Goal: Transaction & Acquisition: Book appointment/travel/reservation

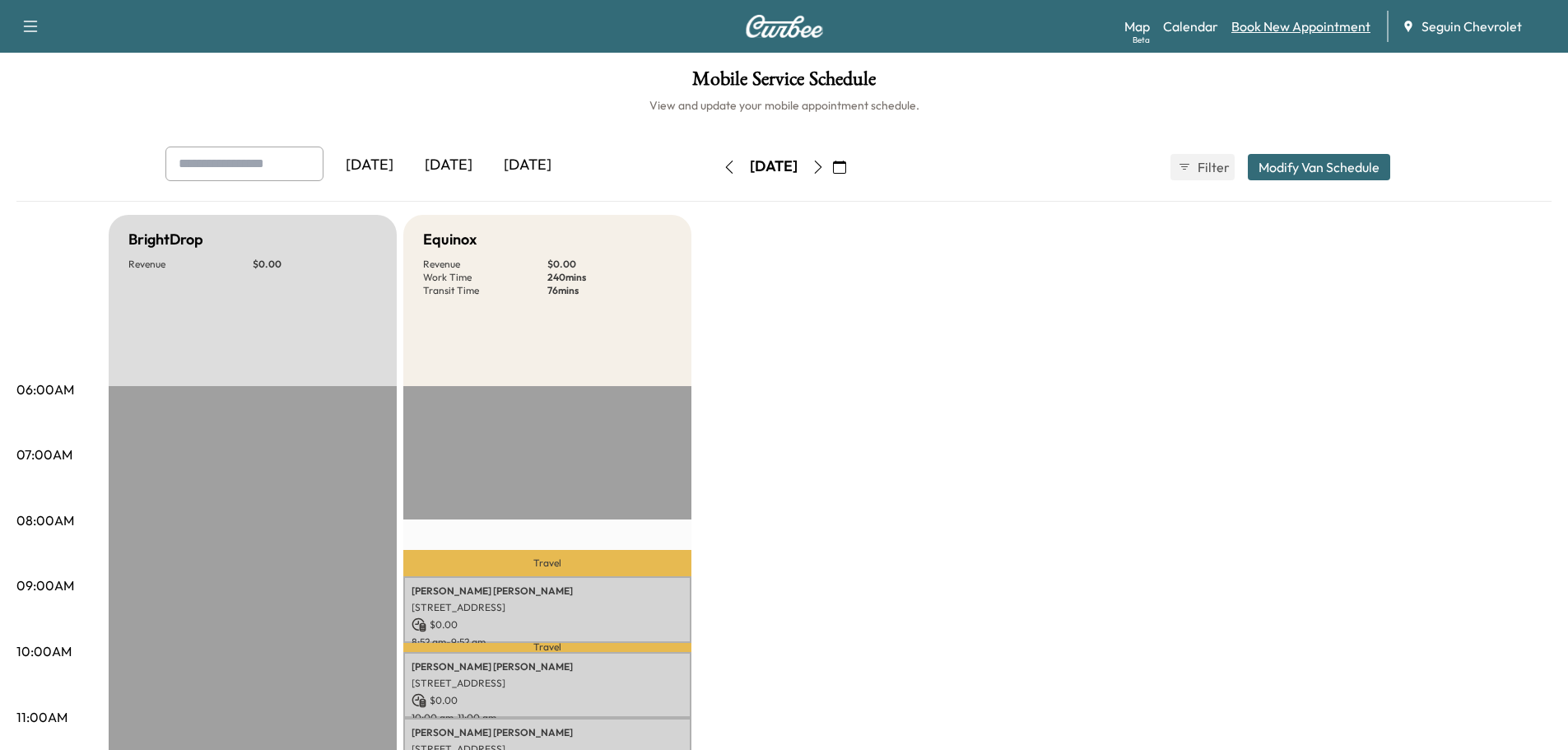
click at [1323, 25] on link "Book New Appointment" at bounding box center [1301, 26] width 139 height 20
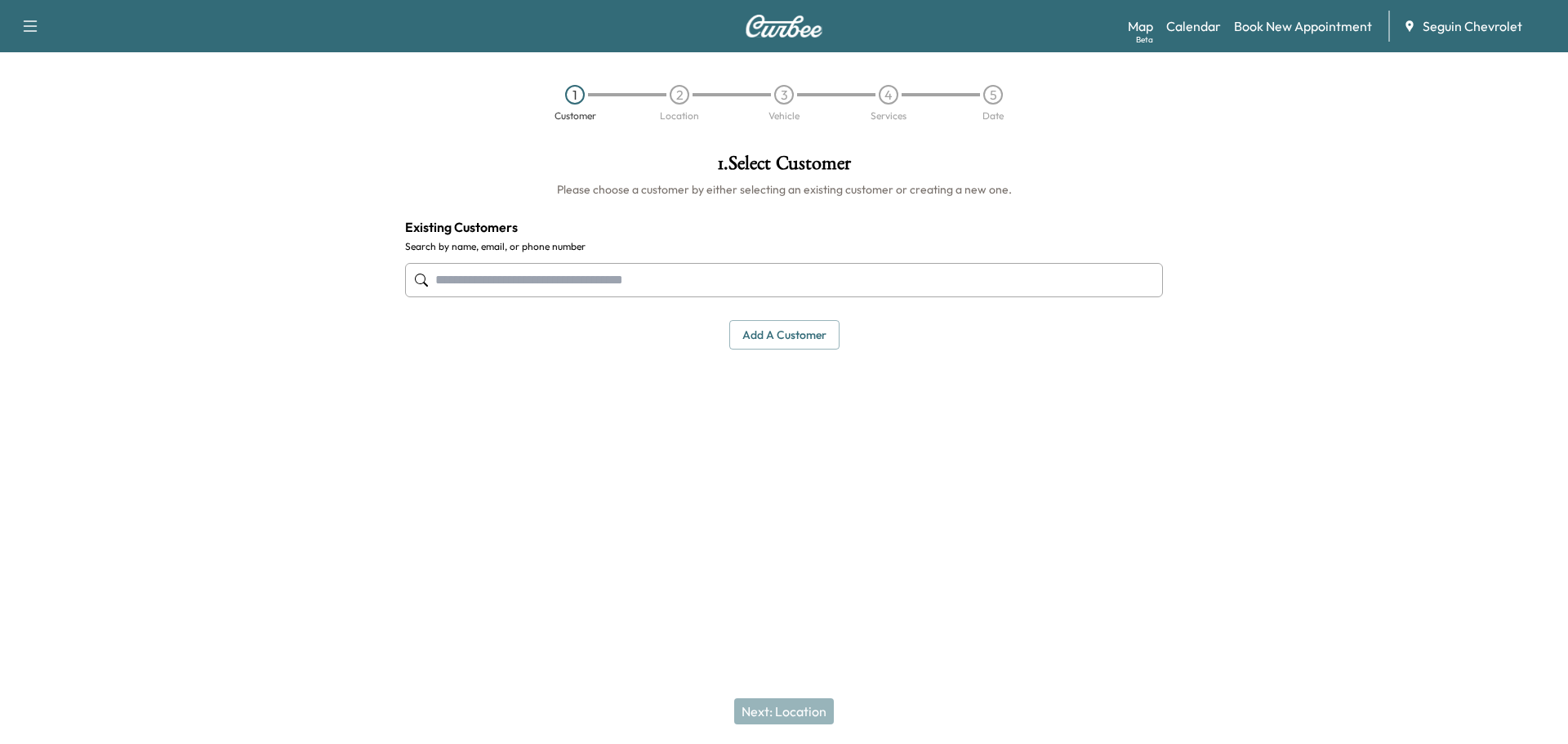
click at [523, 299] on div at bounding box center [784, 280] width 758 height 54
click at [523, 285] on input "text" at bounding box center [784, 279] width 758 height 34
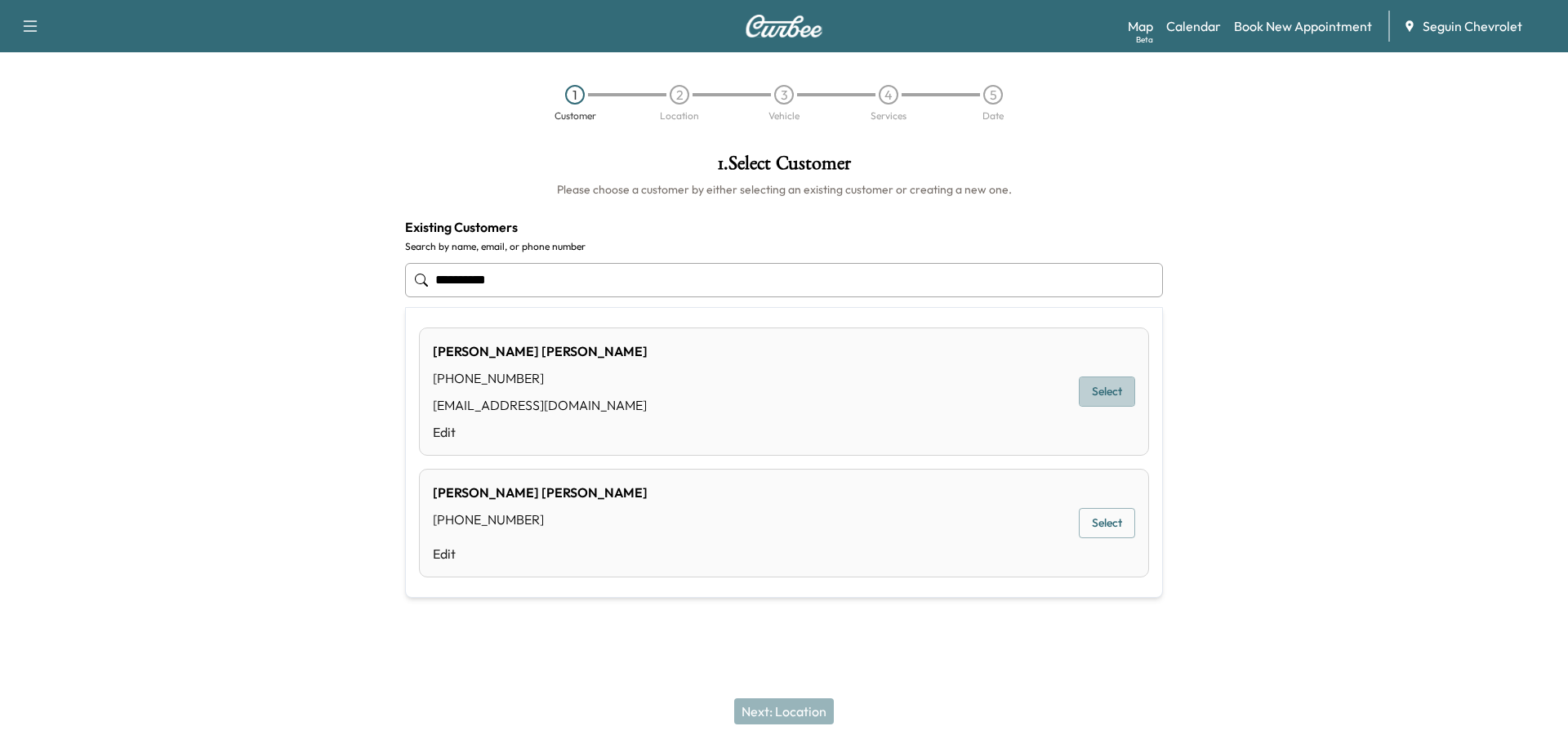
click at [1098, 394] on button "Select" at bounding box center [1107, 391] width 57 height 30
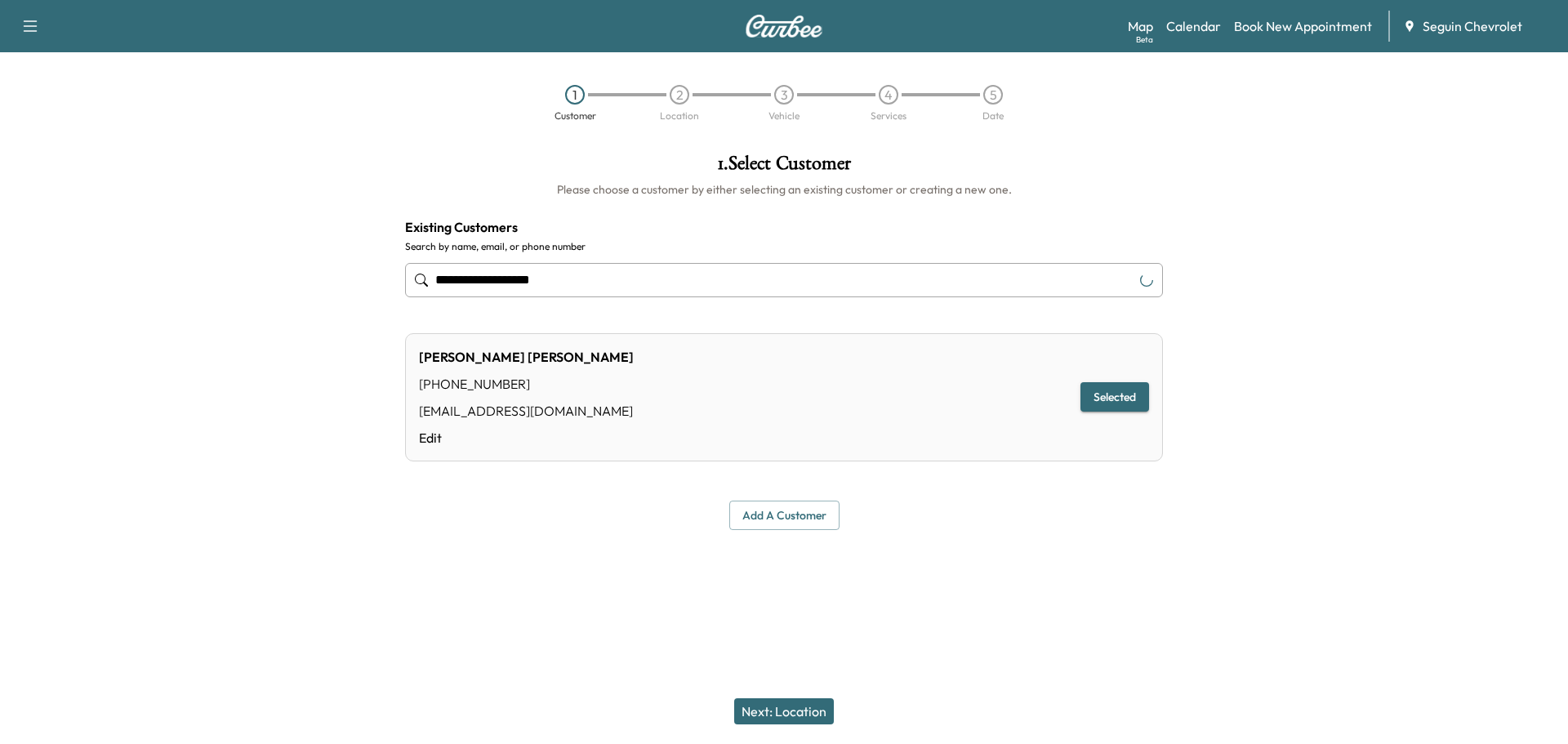
type input "**********"
click at [1098, 394] on button "Selected" at bounding box center [1115, 397] width 69 height 30
click at [794, 710] on button "Next: Location" at bounding box center [784, 711] width 100 height 26
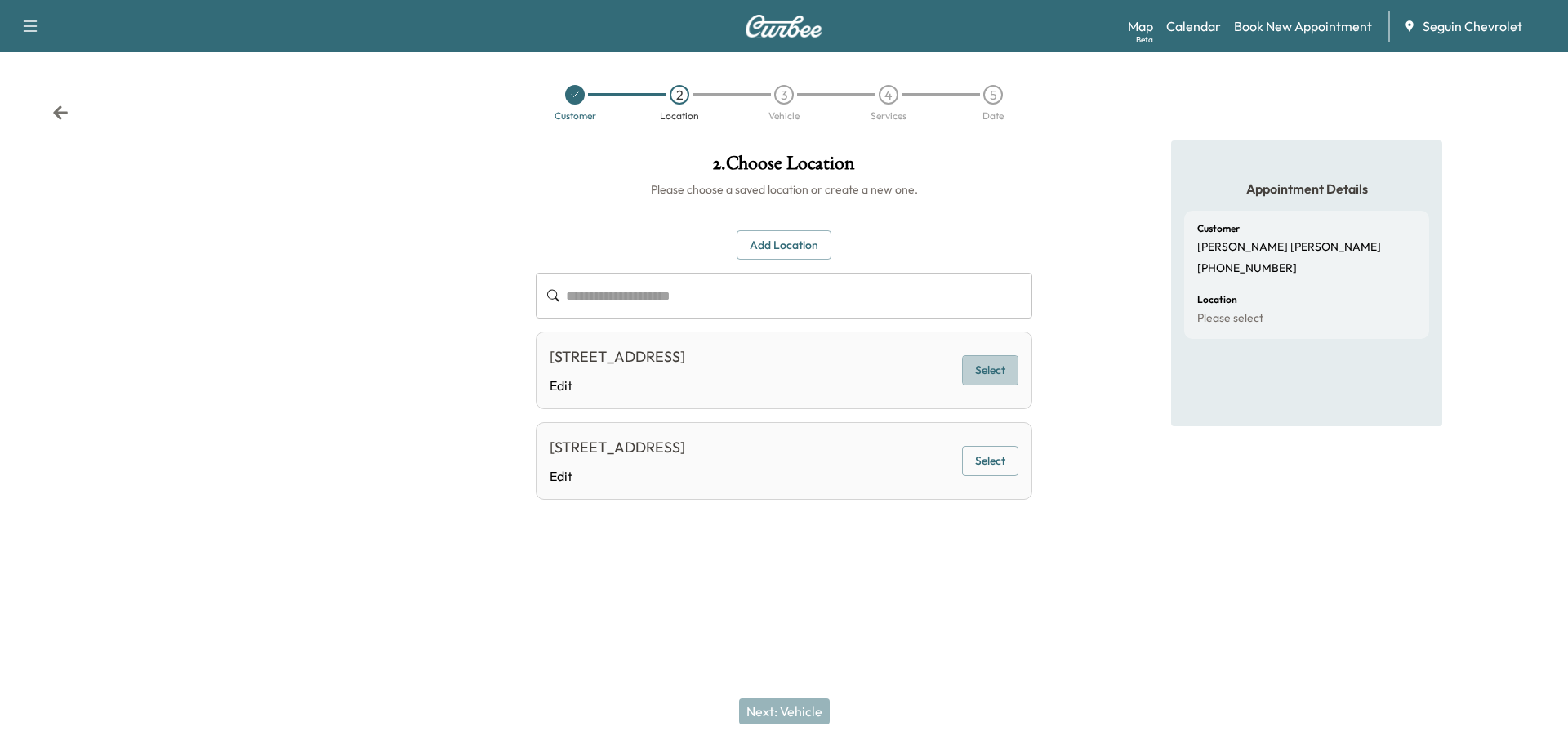
click at [991, 368] on button "Select" at bounding box center [990, 370] width 57 height 30
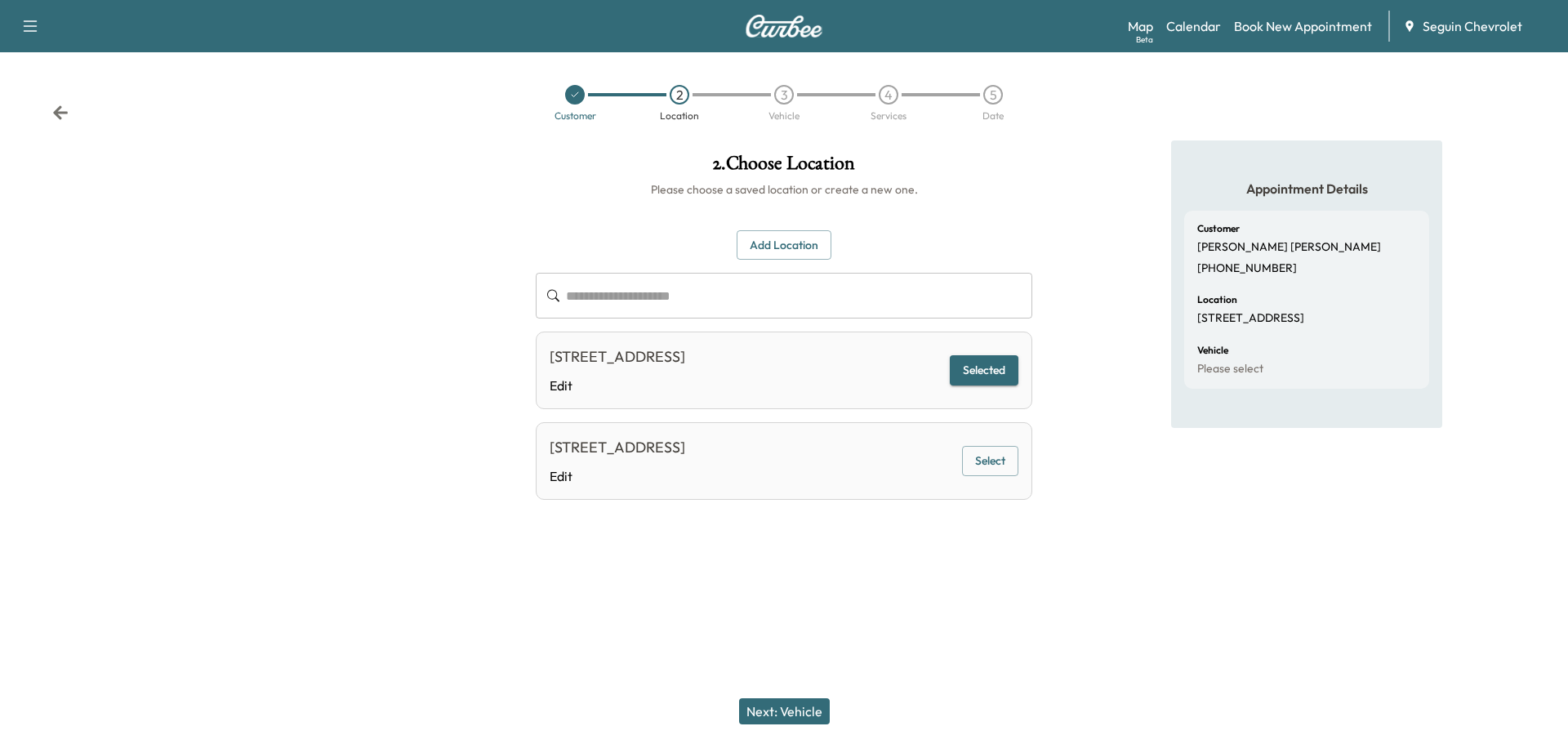
click at [807, 707] on button "Next: Vehicle" at bounding box center [784, 711] width 90 height 26
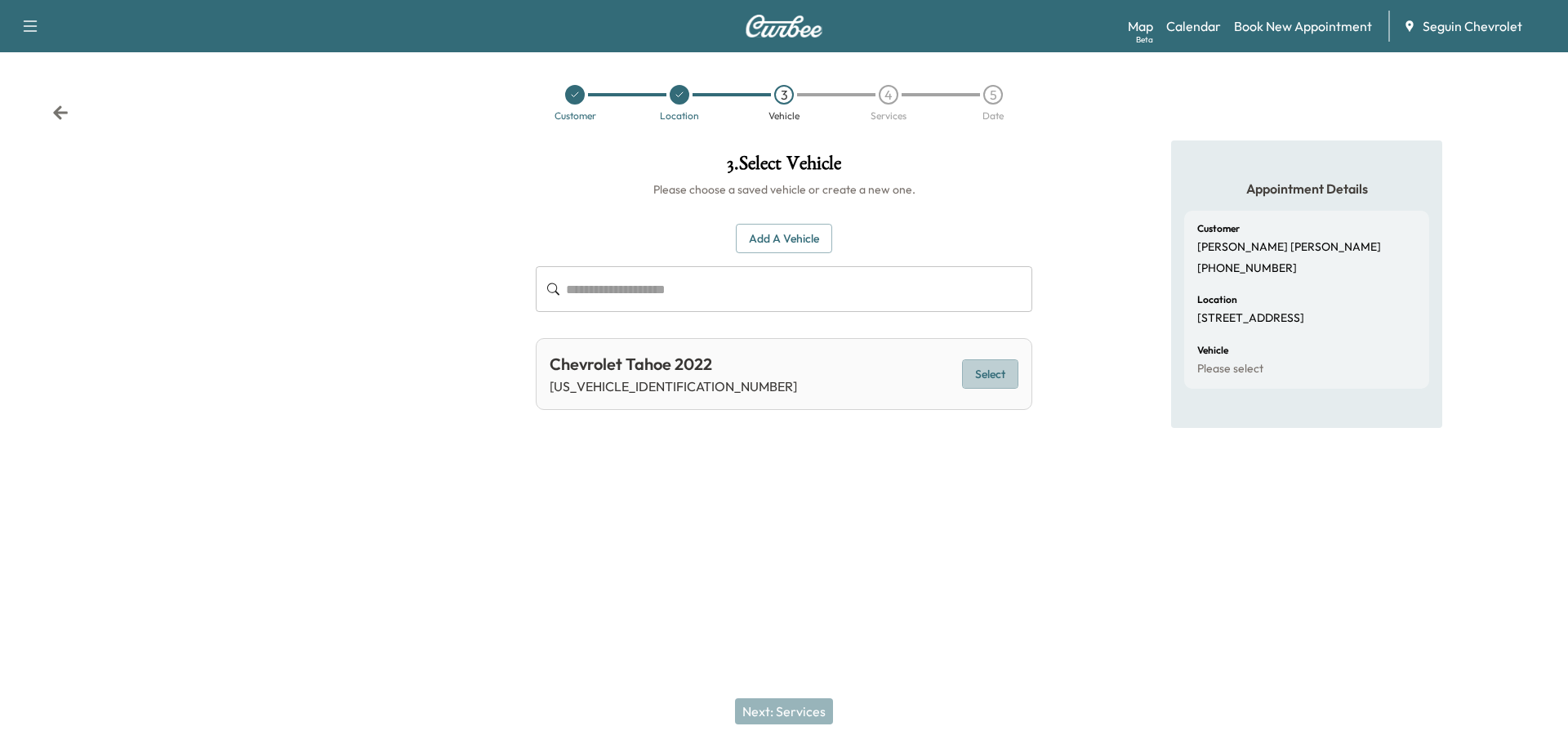
click at [982, 365] on button "Select" at bounding box center [990, 374] width 57 height 30
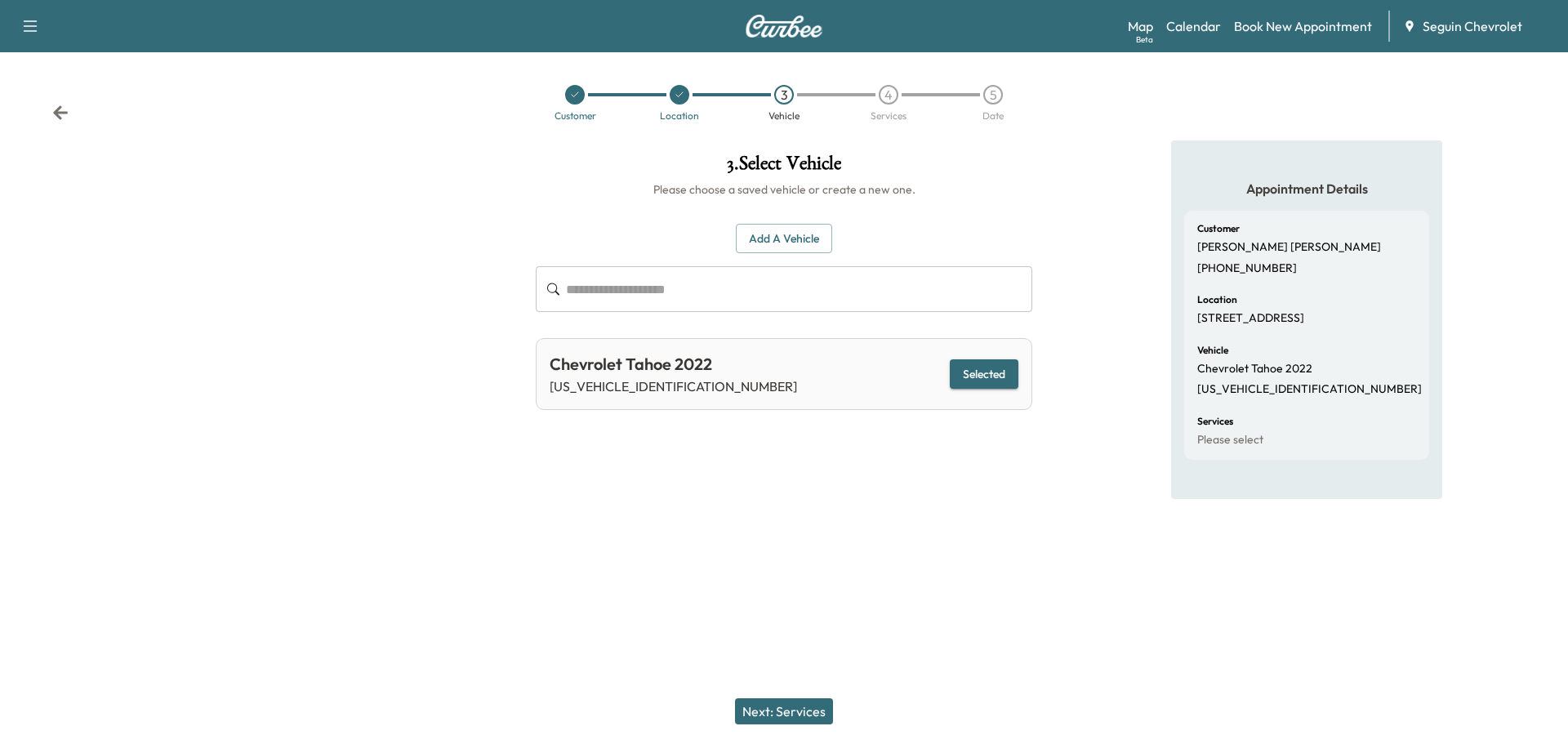
click at [798, 702] on button "Next: Services" at bounding box center [784, 711] width 98 height 26
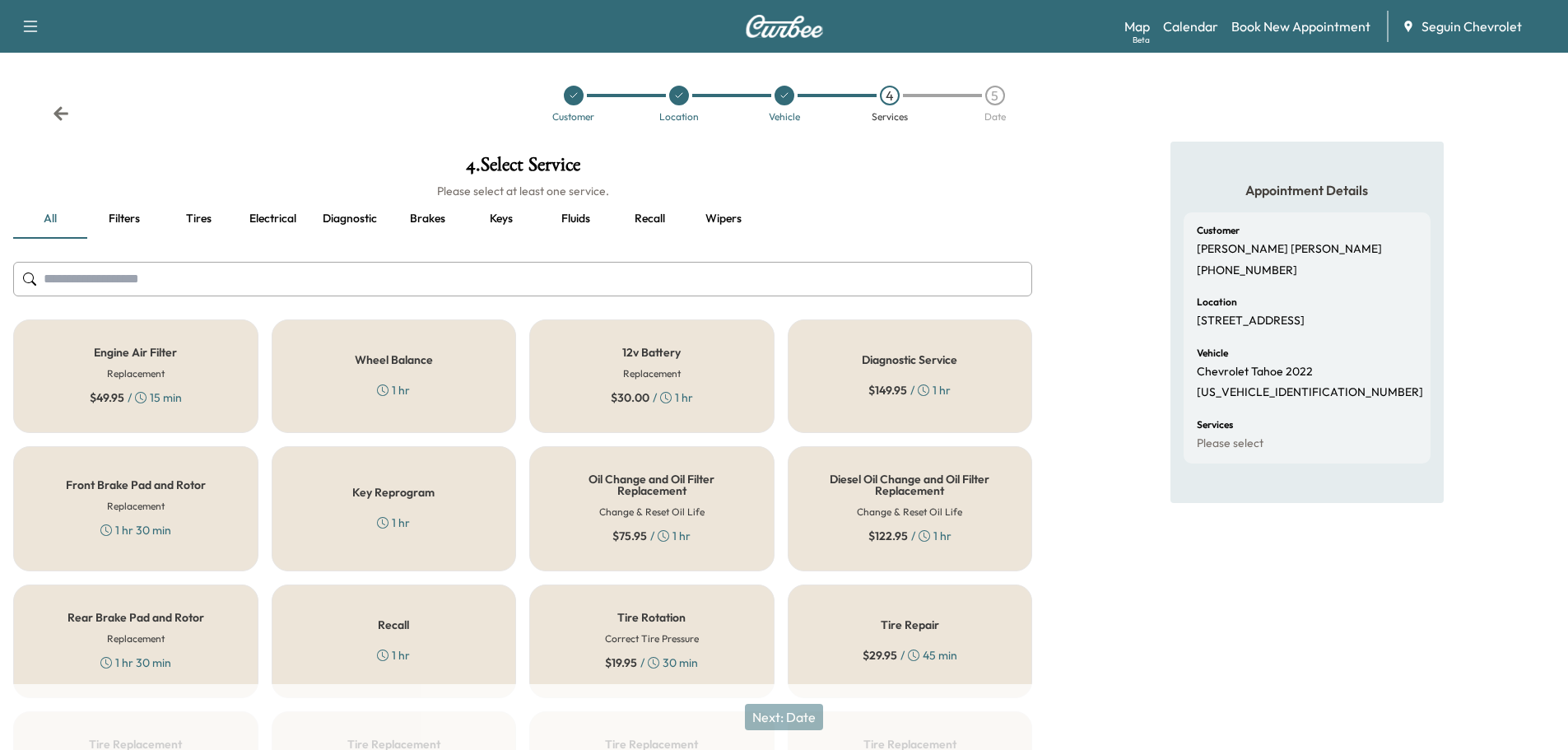
click at [436, 646] on div "Recall 1 hr" at bounding box center [394, 641] width 245 height 114
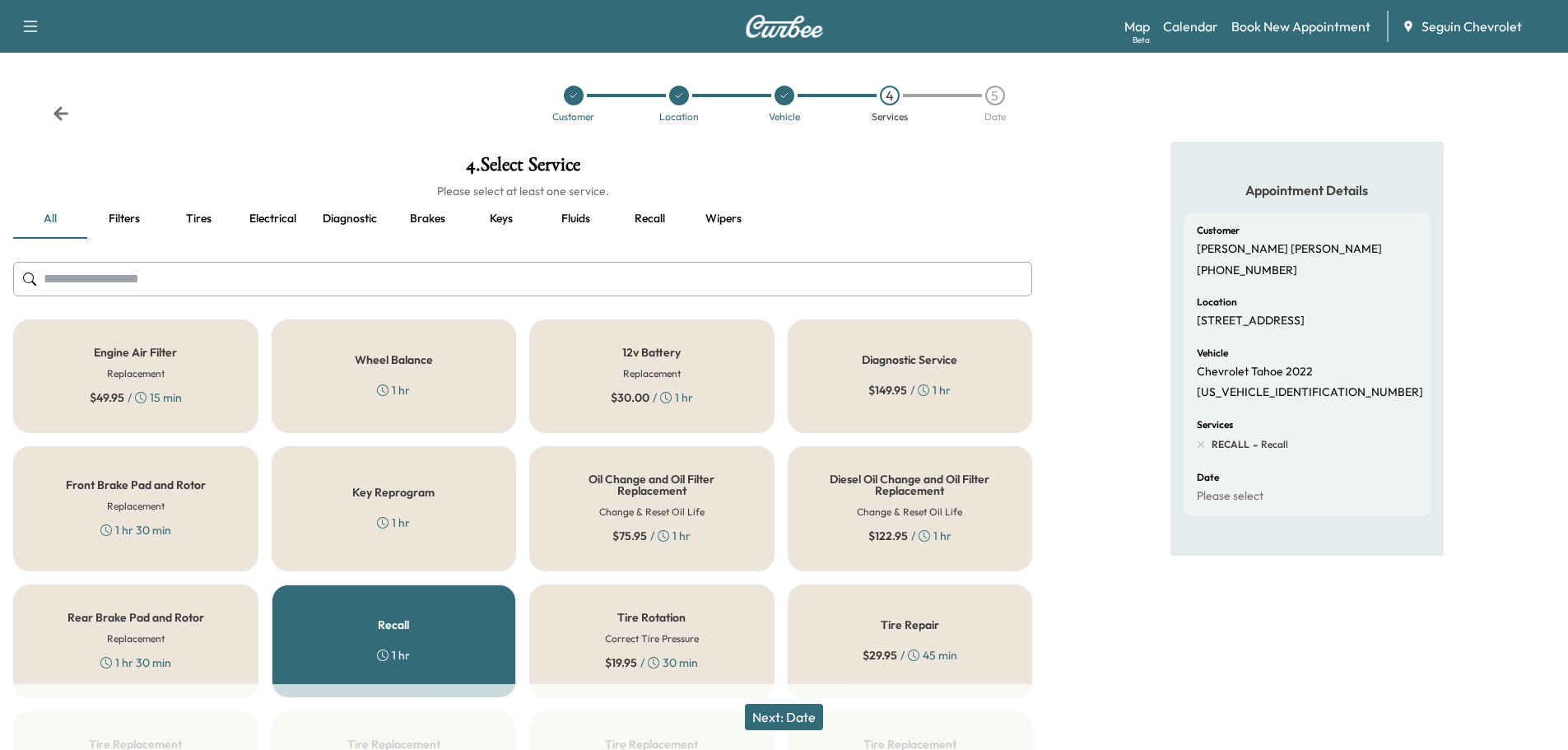
click at [803, 714] on button "Next: Date" at bounding box center [784, 717] width 78 height 26
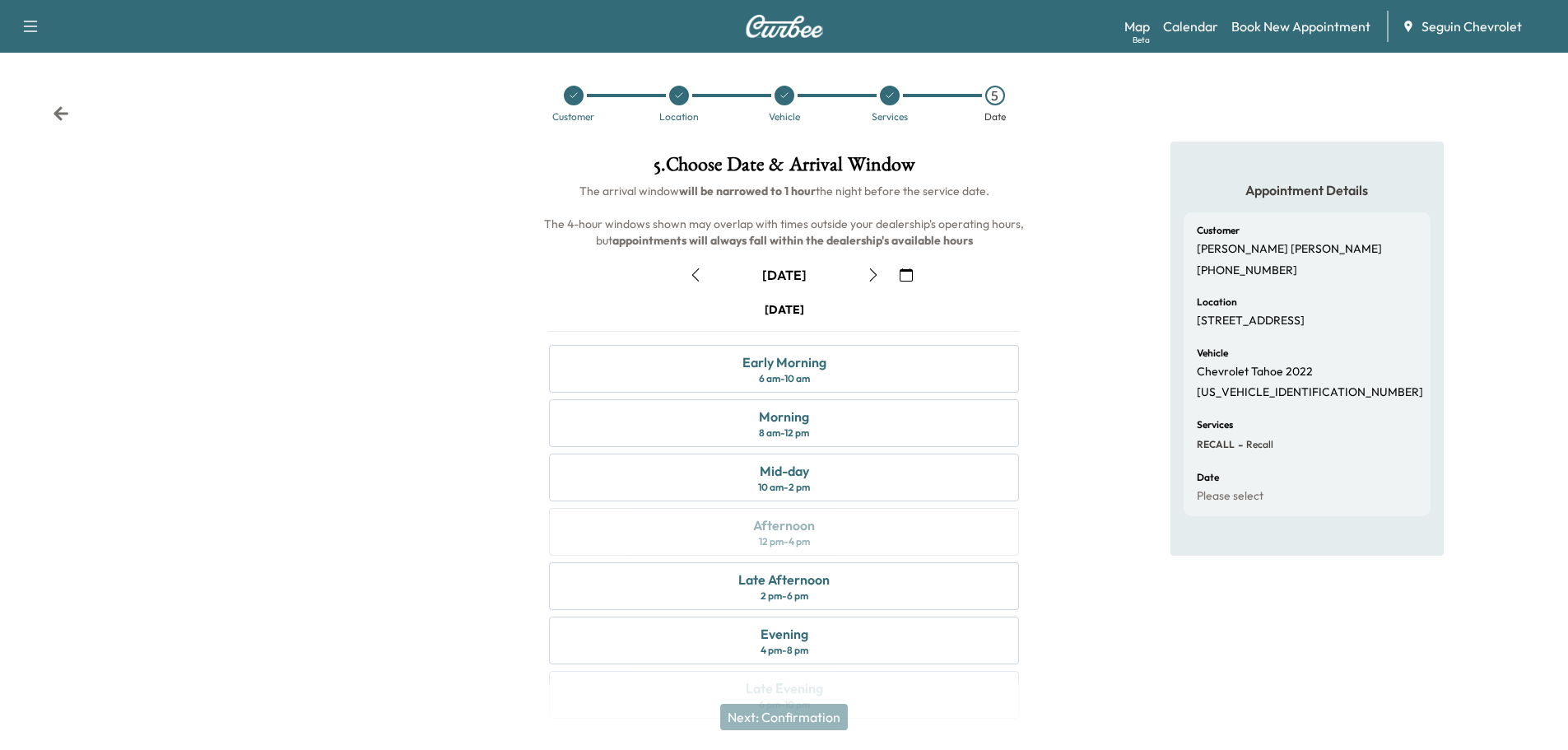
click at [910, 272] on icon "button" at bounding box center [906, 274] width 13 height 13
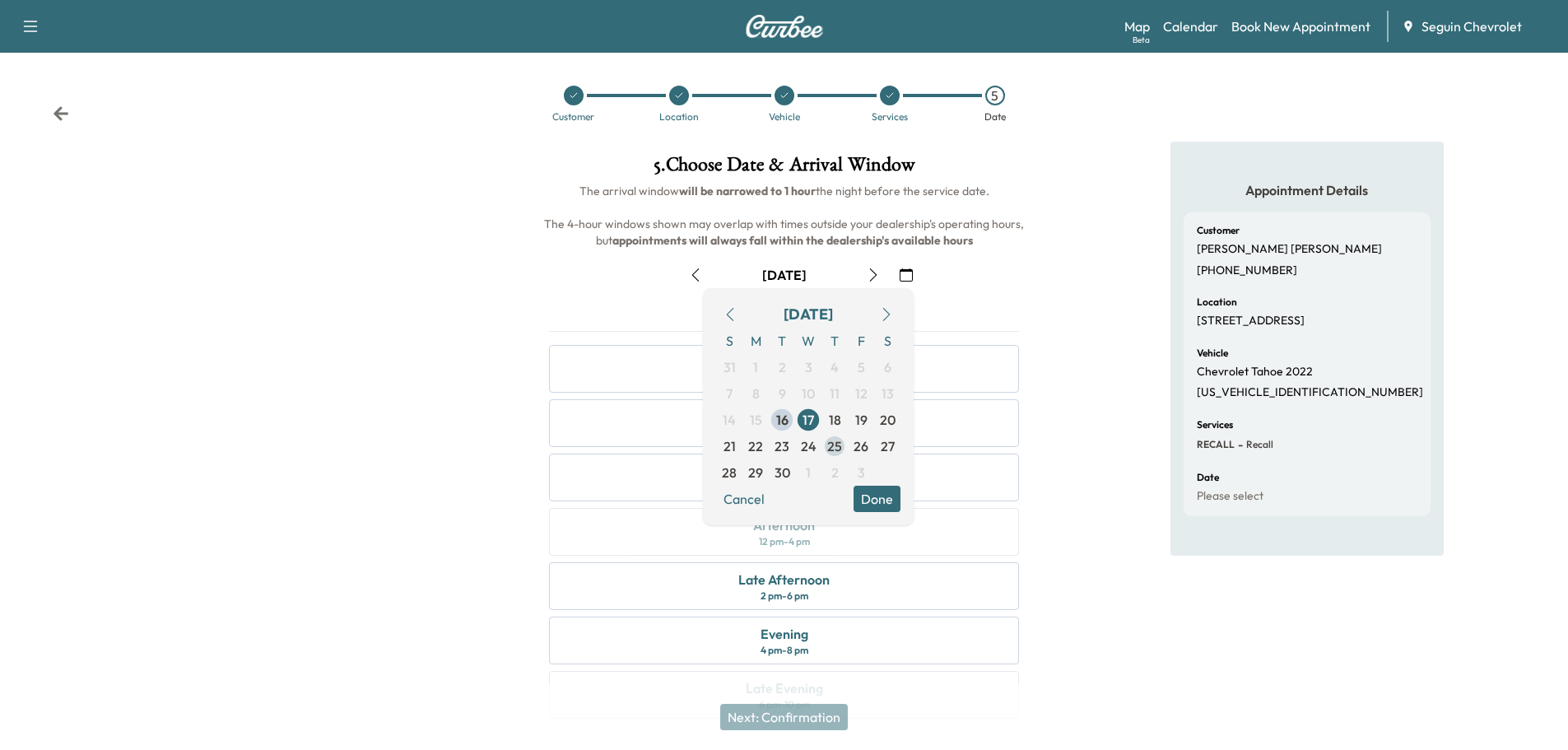
click at [835, 441] on span "25" at bounding box center [834, 446] width 15 height 20
click at [879, 500] on button "Done" at bounding box center [877, 499] width 47 height 26
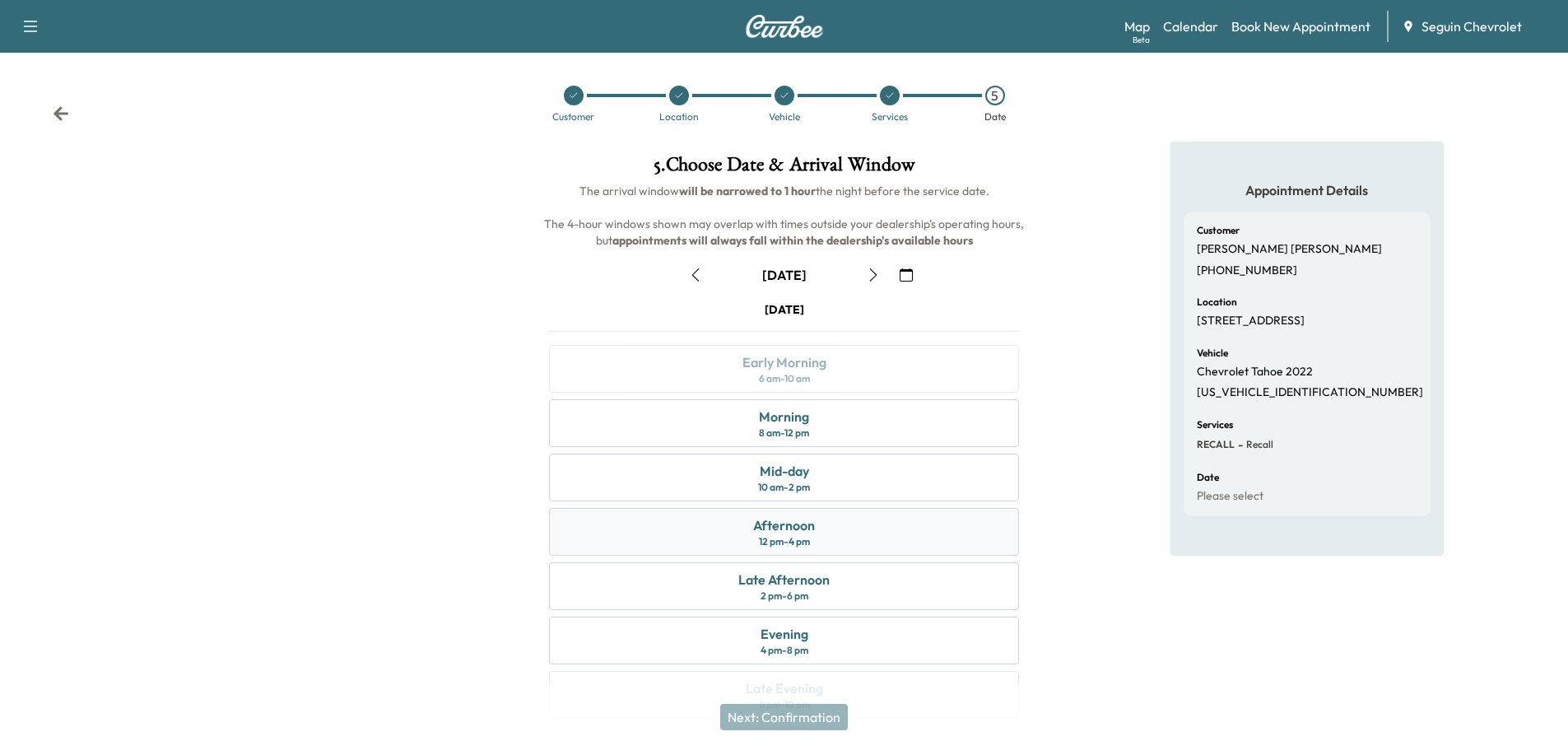
click at [803, 533] on div "Afternoon" at bounding box center [784, 525] width 61 height 20
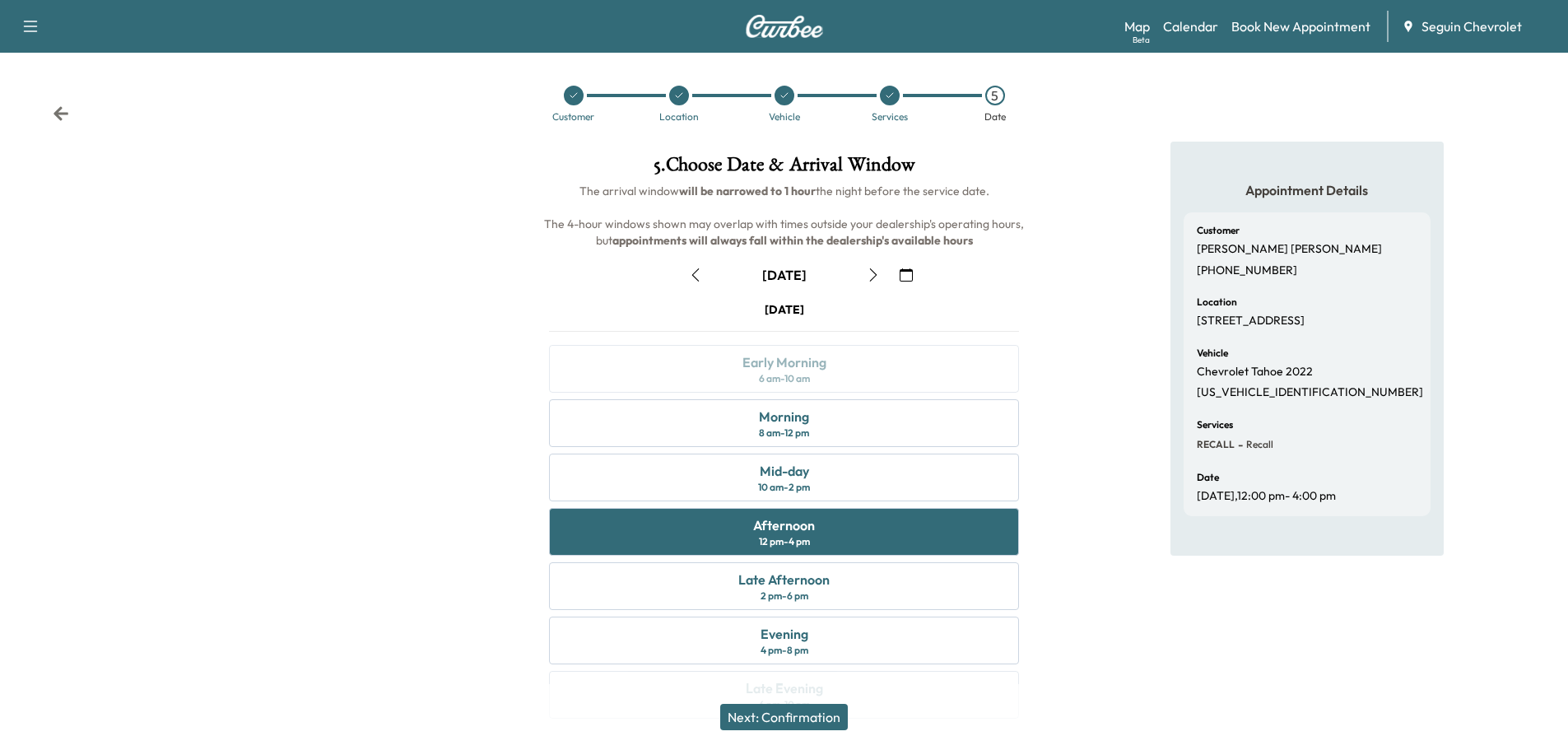
click at [811, 718] on button "Next: Confirmation" at bounding box center [784, 717] width 128 height 26
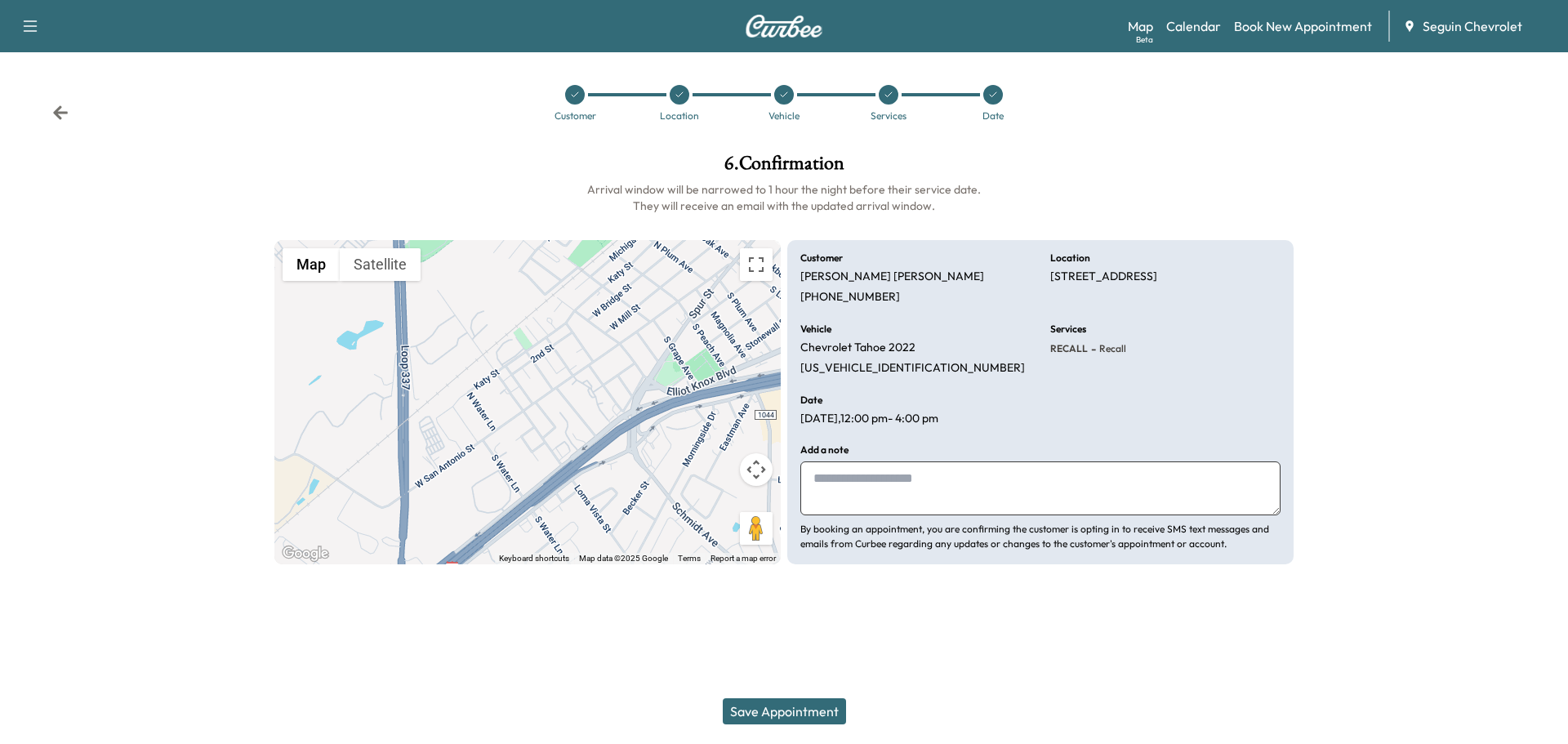
click at [851, 485] on textarea at bounding box center [1040, 488] width 480 height 54
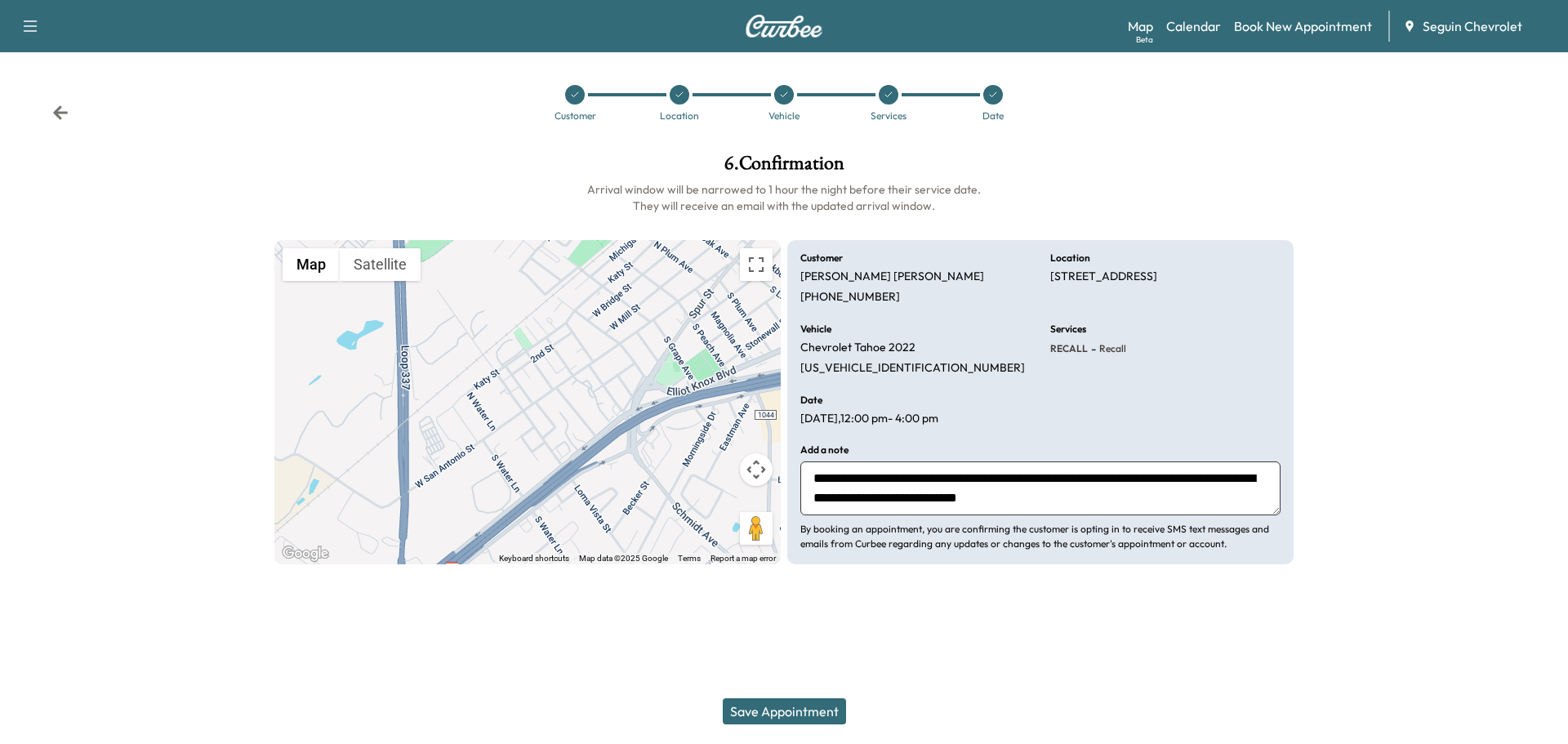
type textarea "**********"
click at [817, 710] on button "Save Appointment" at bounding box center [784, 711] width 123 height 26
